Goal: Information Seeking & Learning: Check status

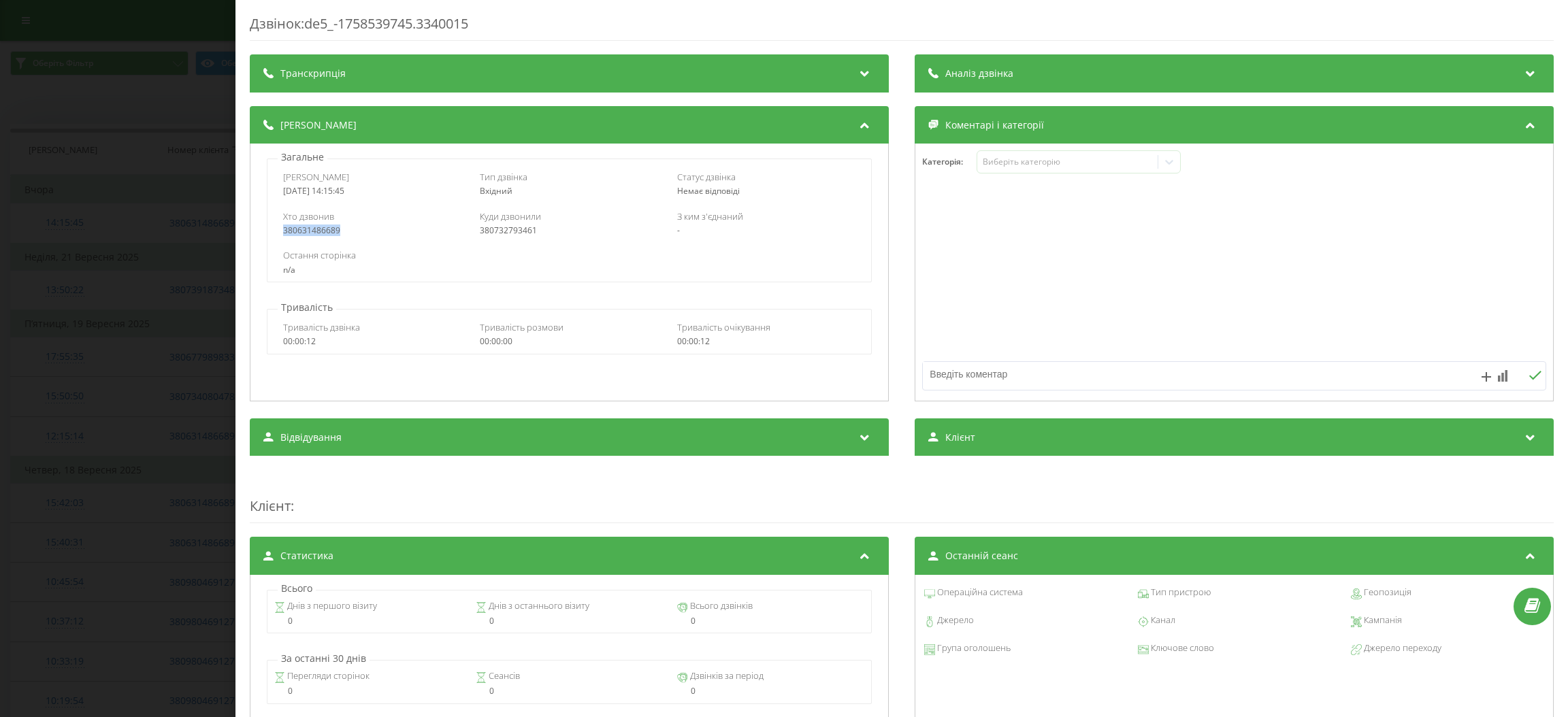
drag, startPoint x: 348, startPoint y: 235, endPoint x: 280, endPoint y: 230, distance: 68.2
click at [280, 230] on div "Хто дзвонив 380631486689 Куди дзвонили 380732793461 З ким з'єднаний -" at bounding box center [569, 224] width 605 height 40
copy div "380631486689"
click at [177, 104] on div "Дзвінок : de5_-1758539745.3340015 Транскрипція Для AI-аналізу майбутніх дзвінкі…" at bounding box center [784, 358] width 1568 height 717
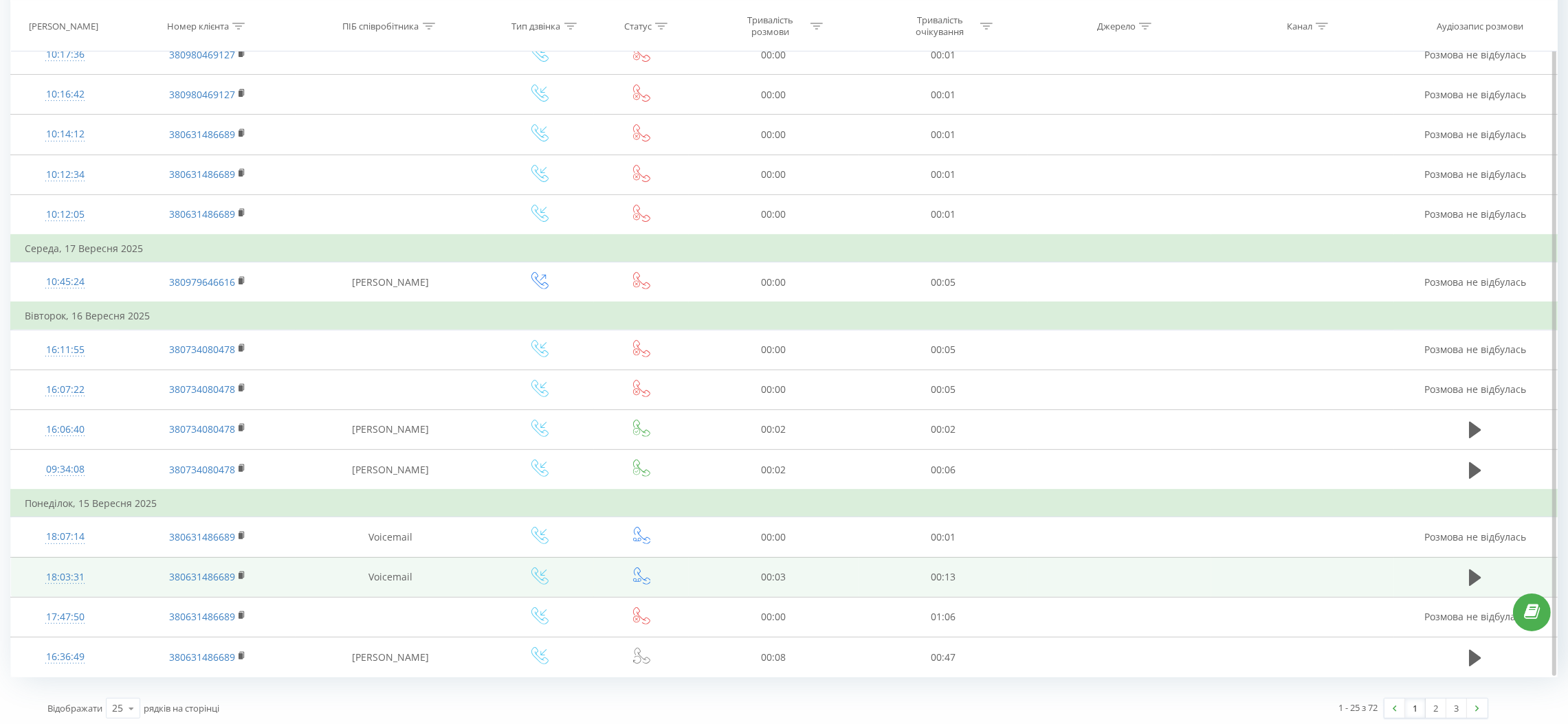
scroll to position [698, 0]
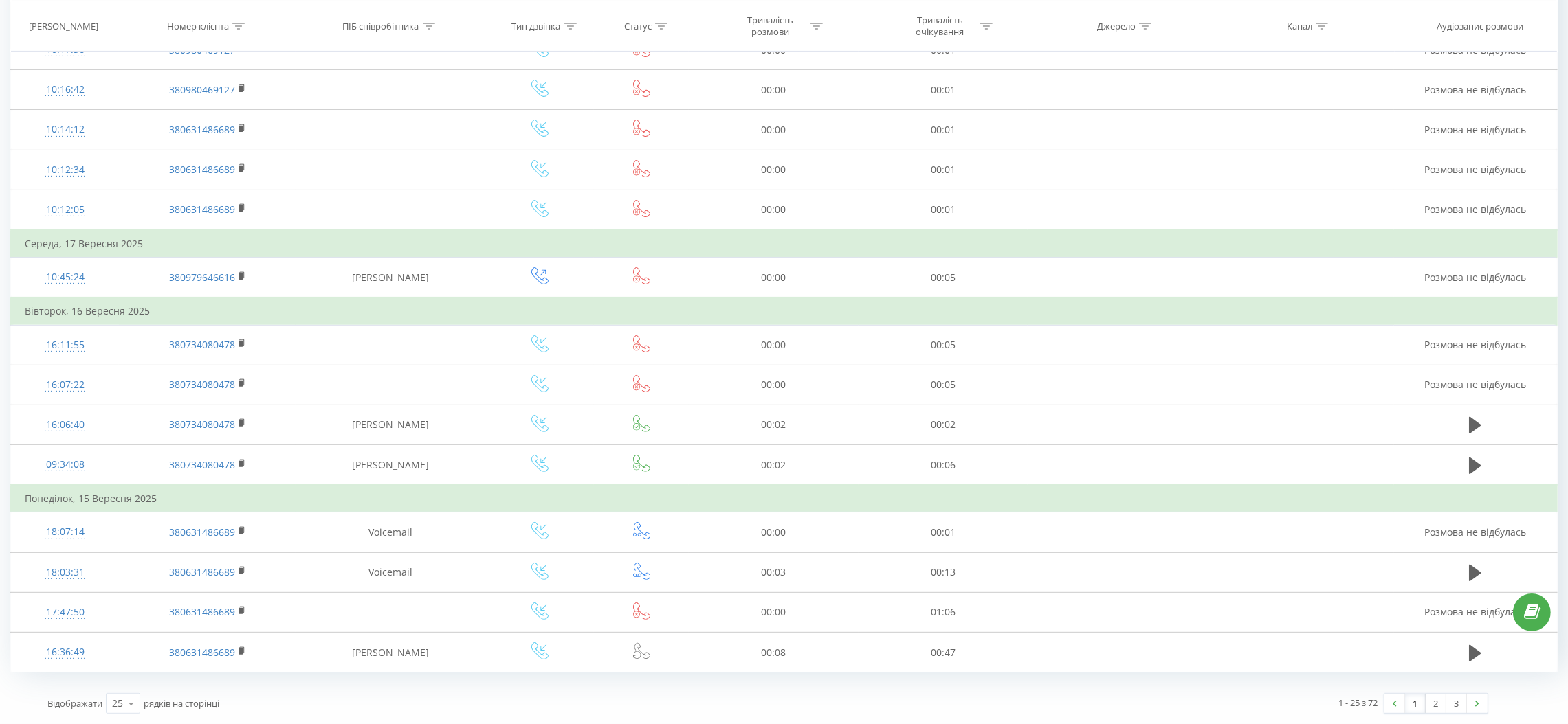
click at [1409, 707] on link "1" at bounding box center [1416, 703] width 21 height 19
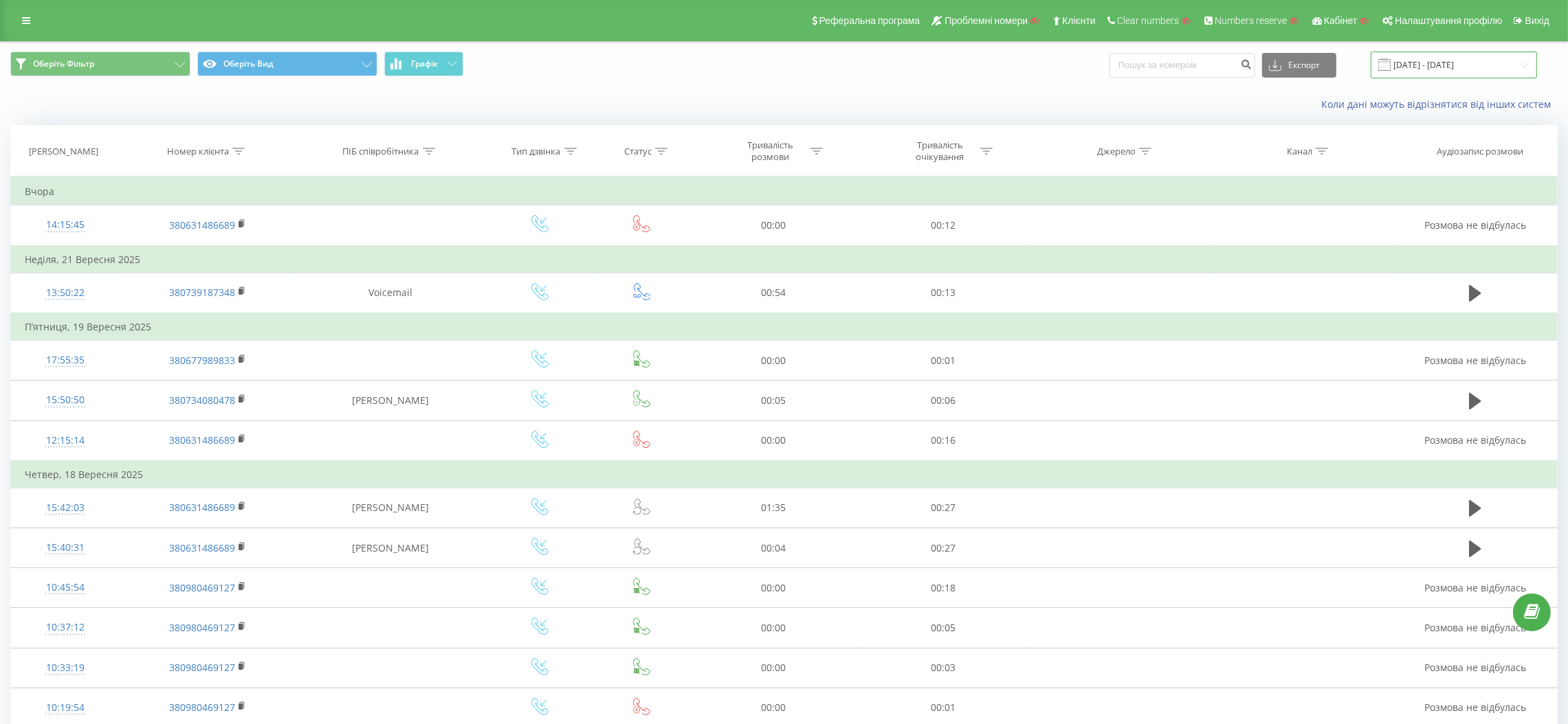
click at [1487, 65] on input "22.08.2025 - 22.09.2025" at bounding box center [1454, 65] width 167 height 27
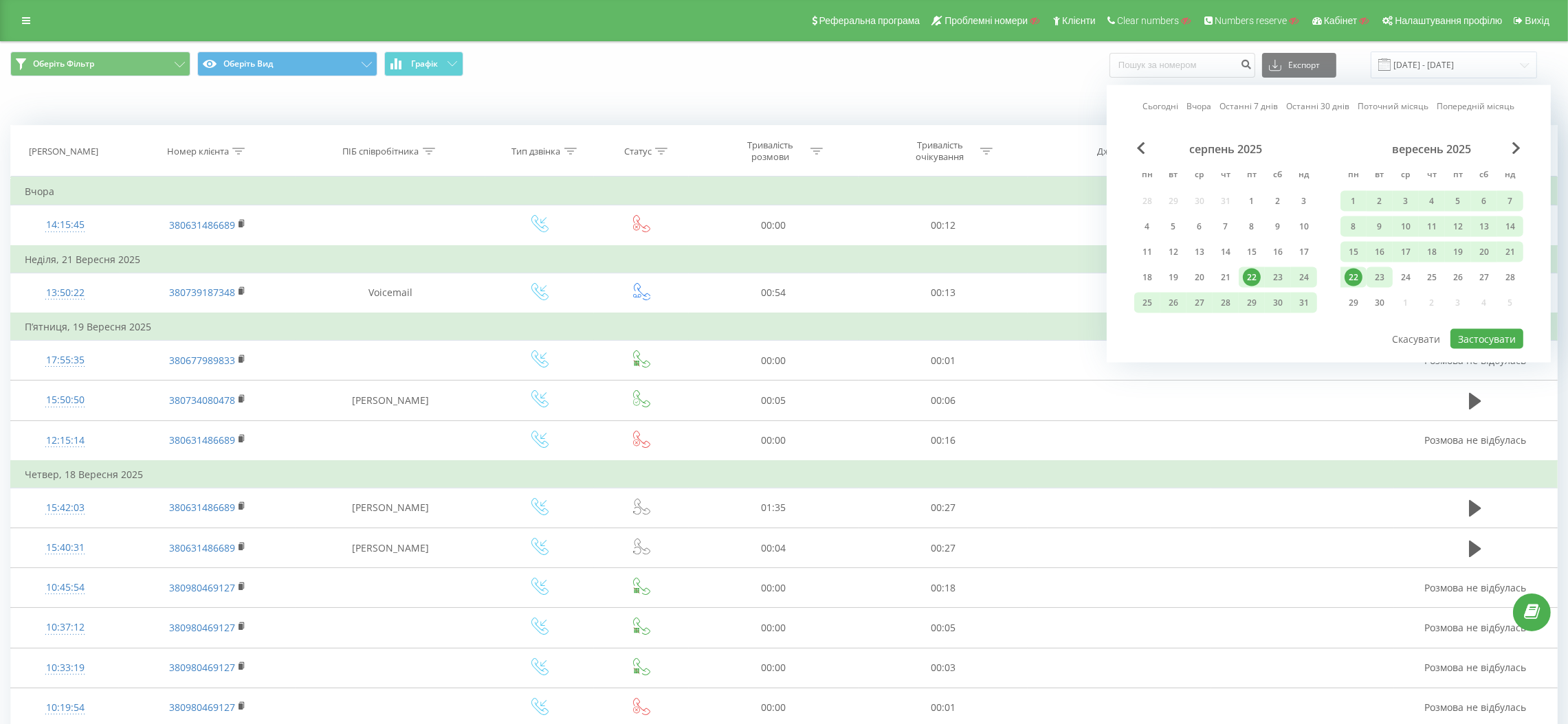
click at [1379, 276] on div "23" at bounding box center [1380, 277] width 18 height 18
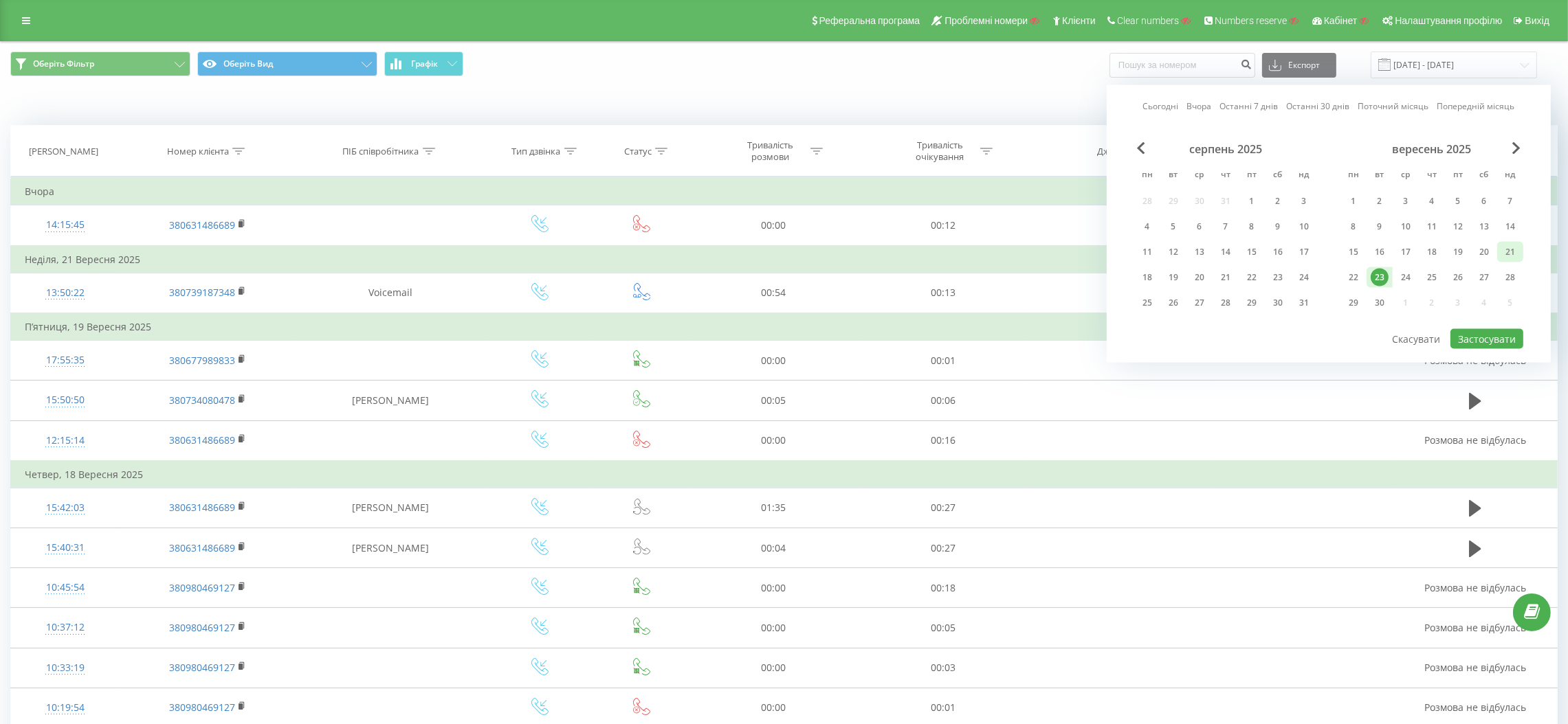
click at [1510, 247] on div "21" at bounding box center [1511, 252] width 18 height 18
click at [1492, 333] on button "Застосувати" at bounding box center [1487, 339] width 73 height 20
type input "21.09.2025 - 23.09.2025"
